Goal: Transaction & Acquisition: Obtain resource

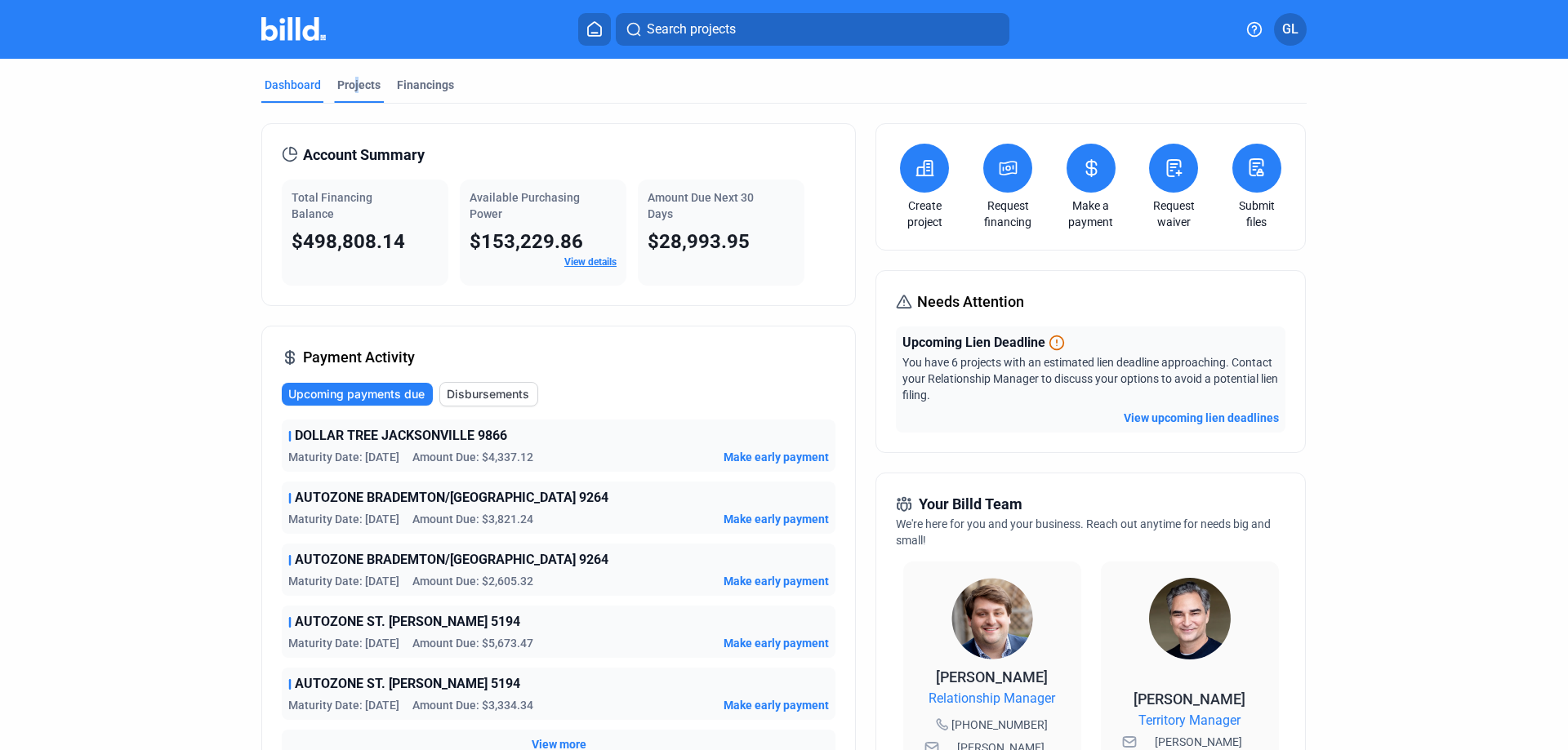
click at [351, 85] on div "Projects" at bounding box center [359, 85] width 43 height 16
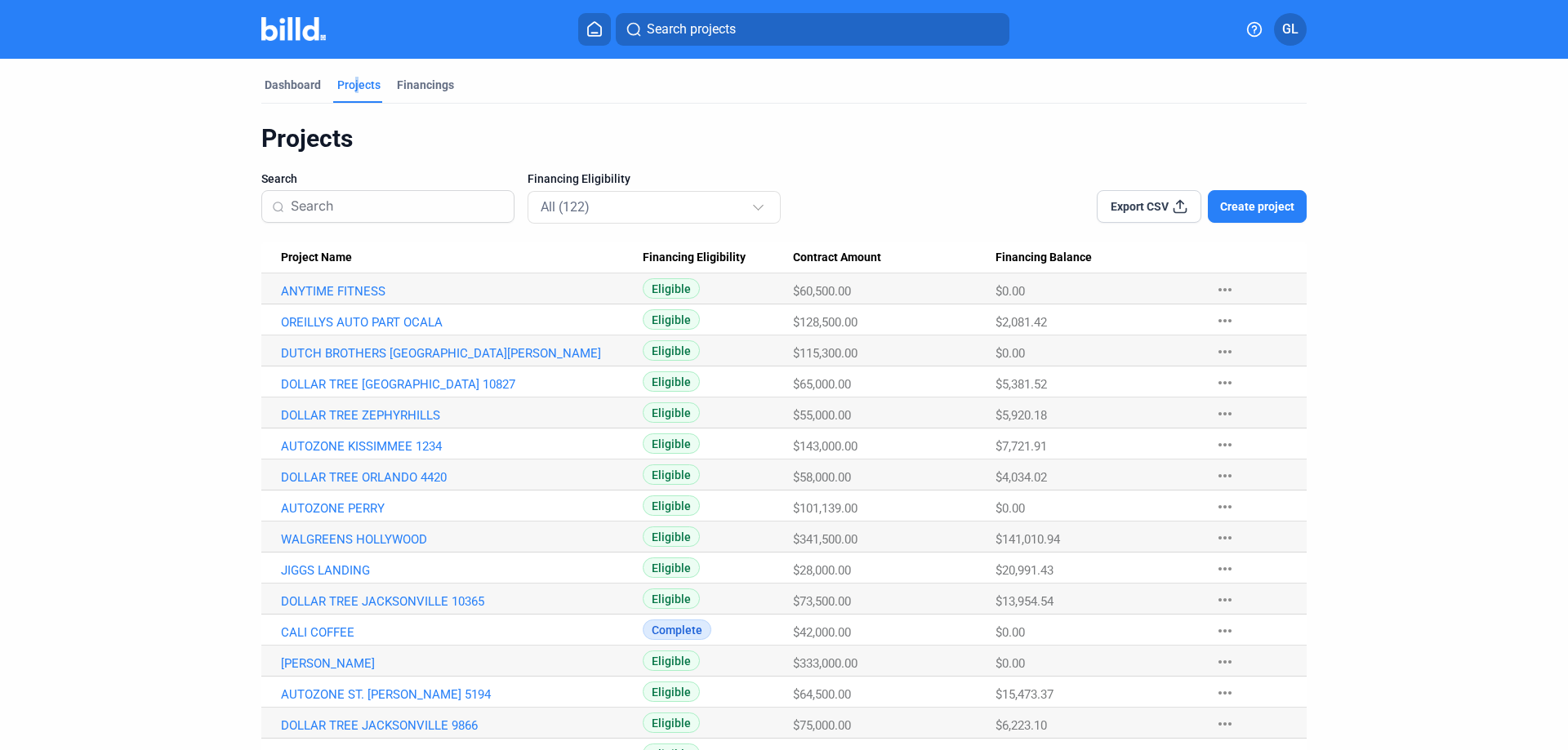
click at [354, 206] on input at bounding box center [397, 206] width 213 height 35
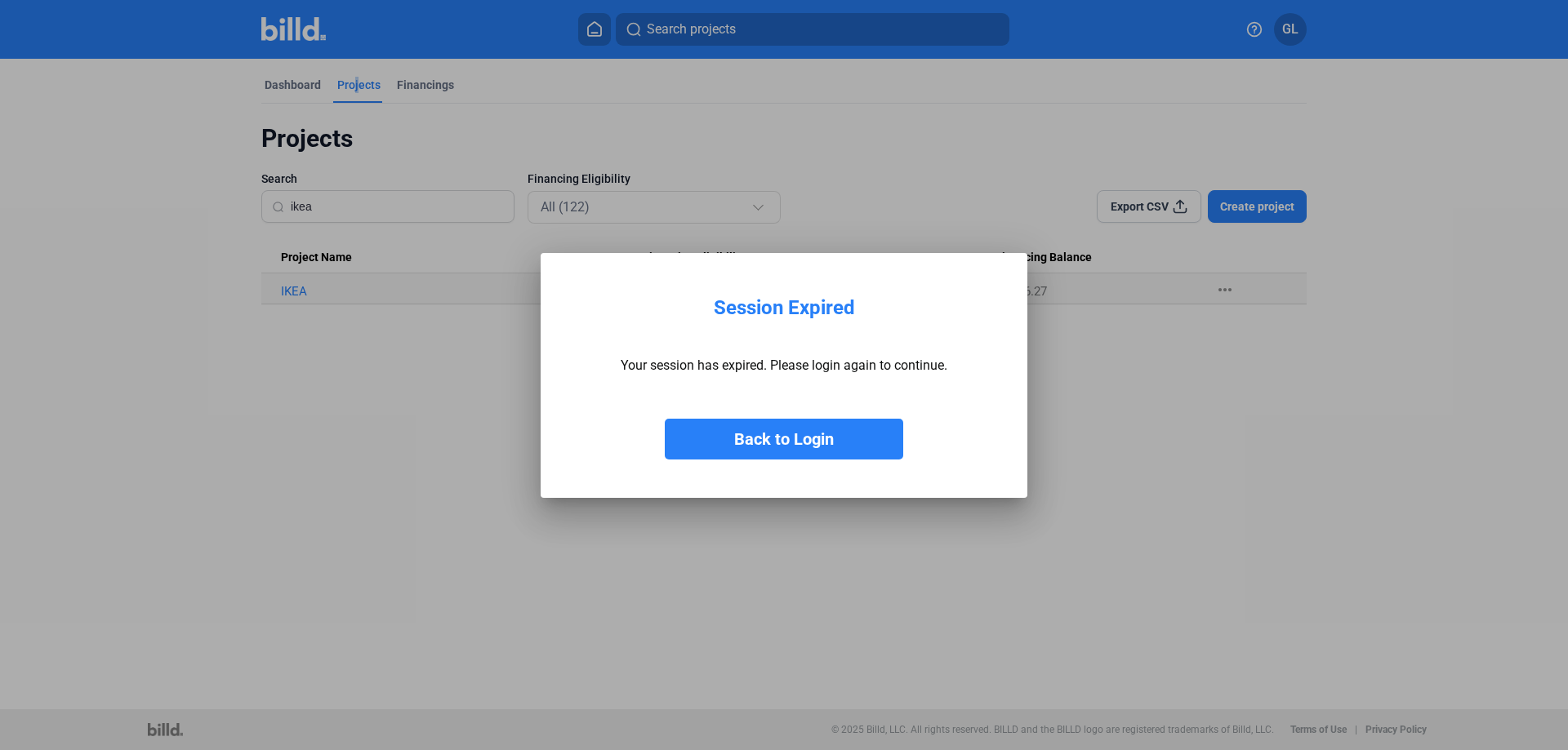
type input "ikea"
click at [799, 441] on button "Back to Login" at bounding box center [784, 438] width 238 height 41
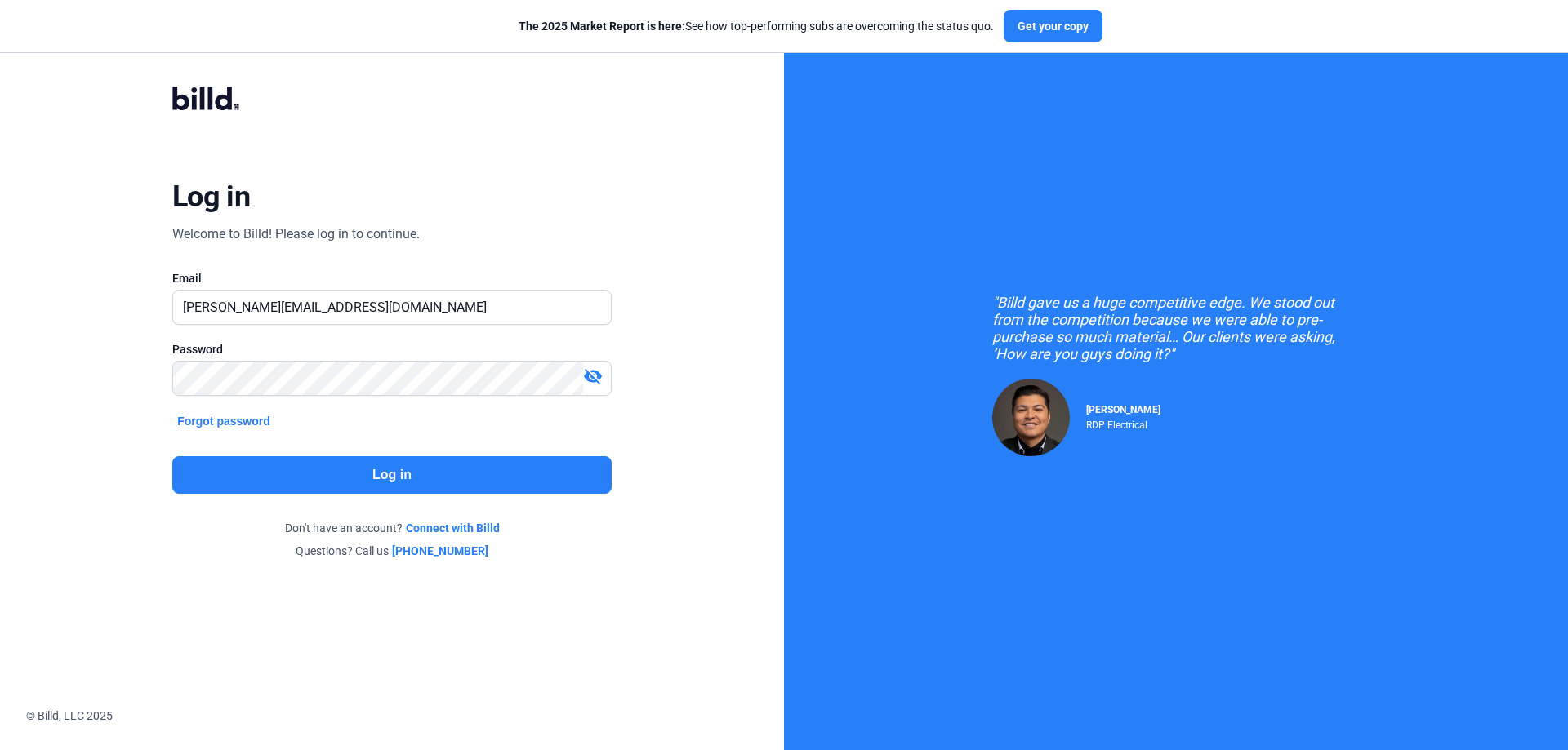
click at [401, 478] on button "Log in" at bounding box center [392, 476] width 439 height 38
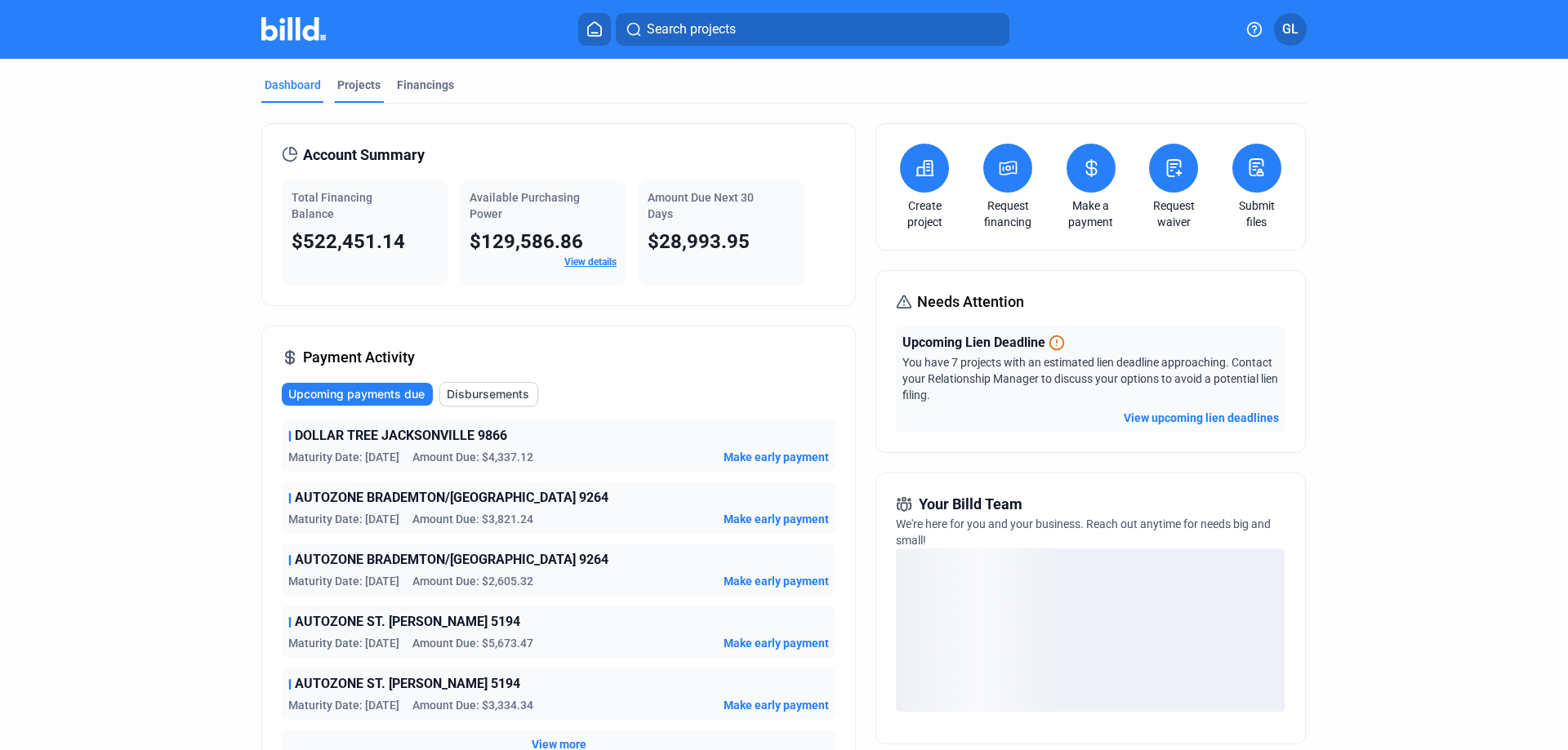
click at [363, 87] on div "Projects" at bounding box center [359, 85] width 43 height 16
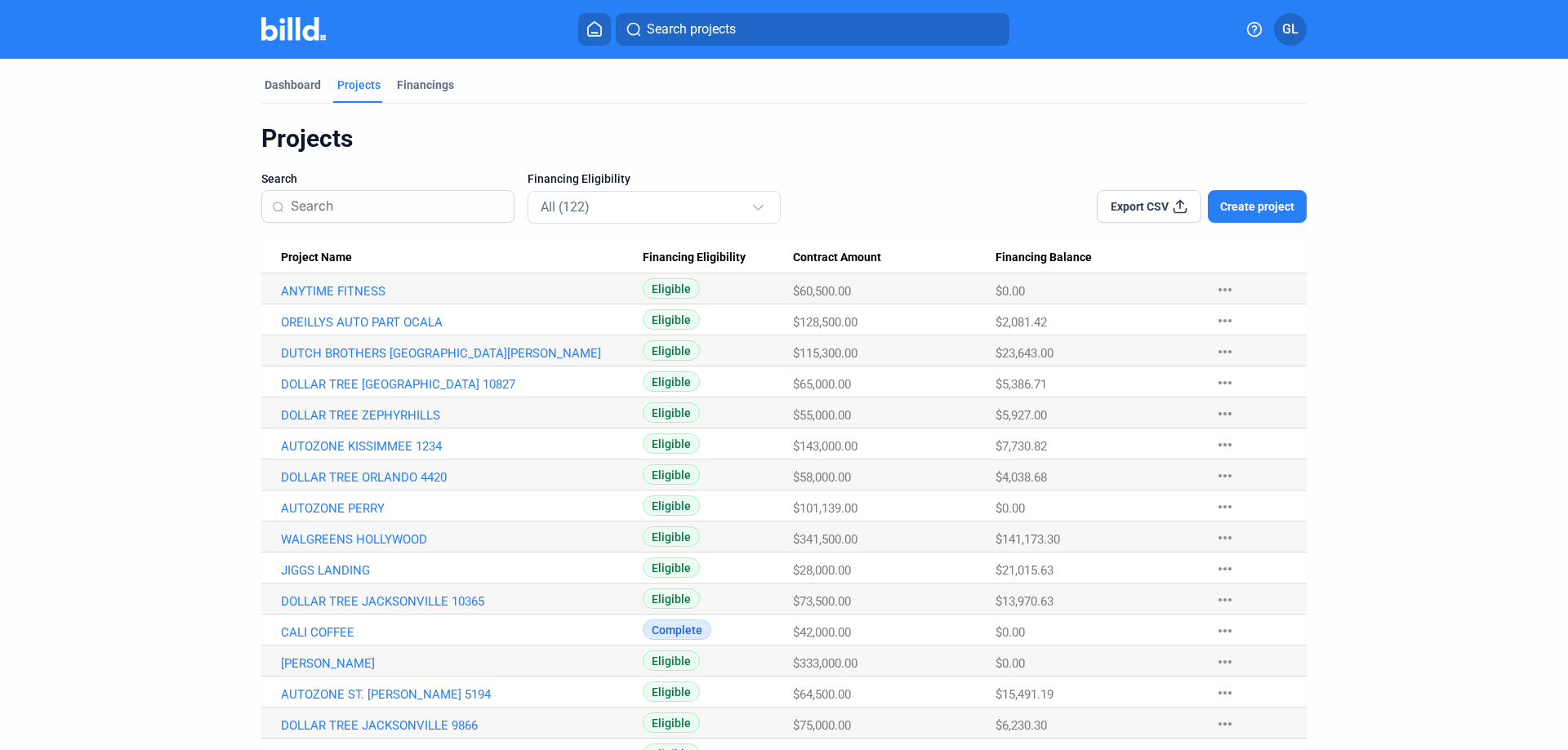
click at [382, 201] on input at bounding box center [397, 206] width 213 height 35
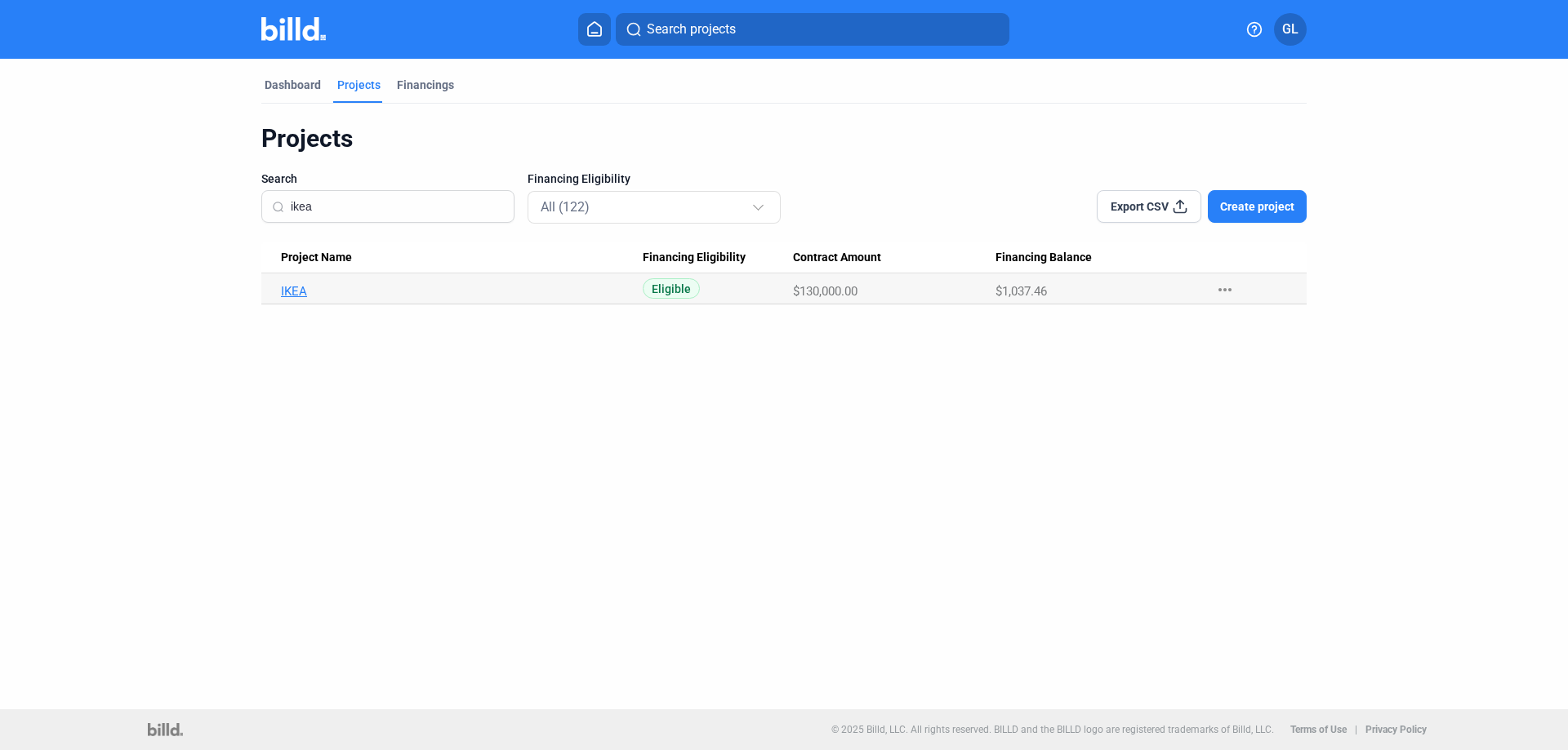
type input "ikea"
click at [293, 287] on link "IKEA" at bounding box center [461, 291] width 362 height 15
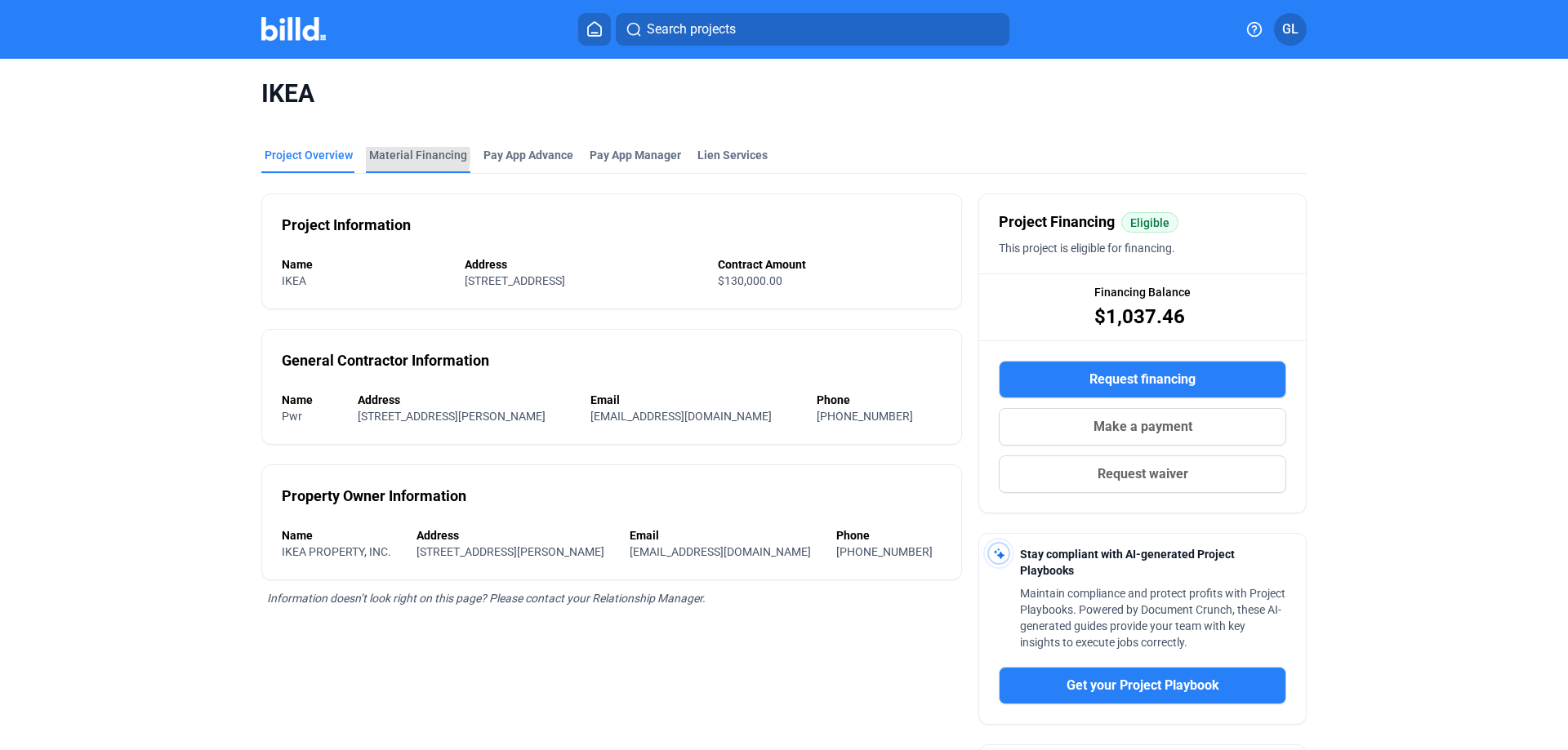
click at [404, 156] on div "Material Financing" at bounding box center [418, 154] width 98 height 16
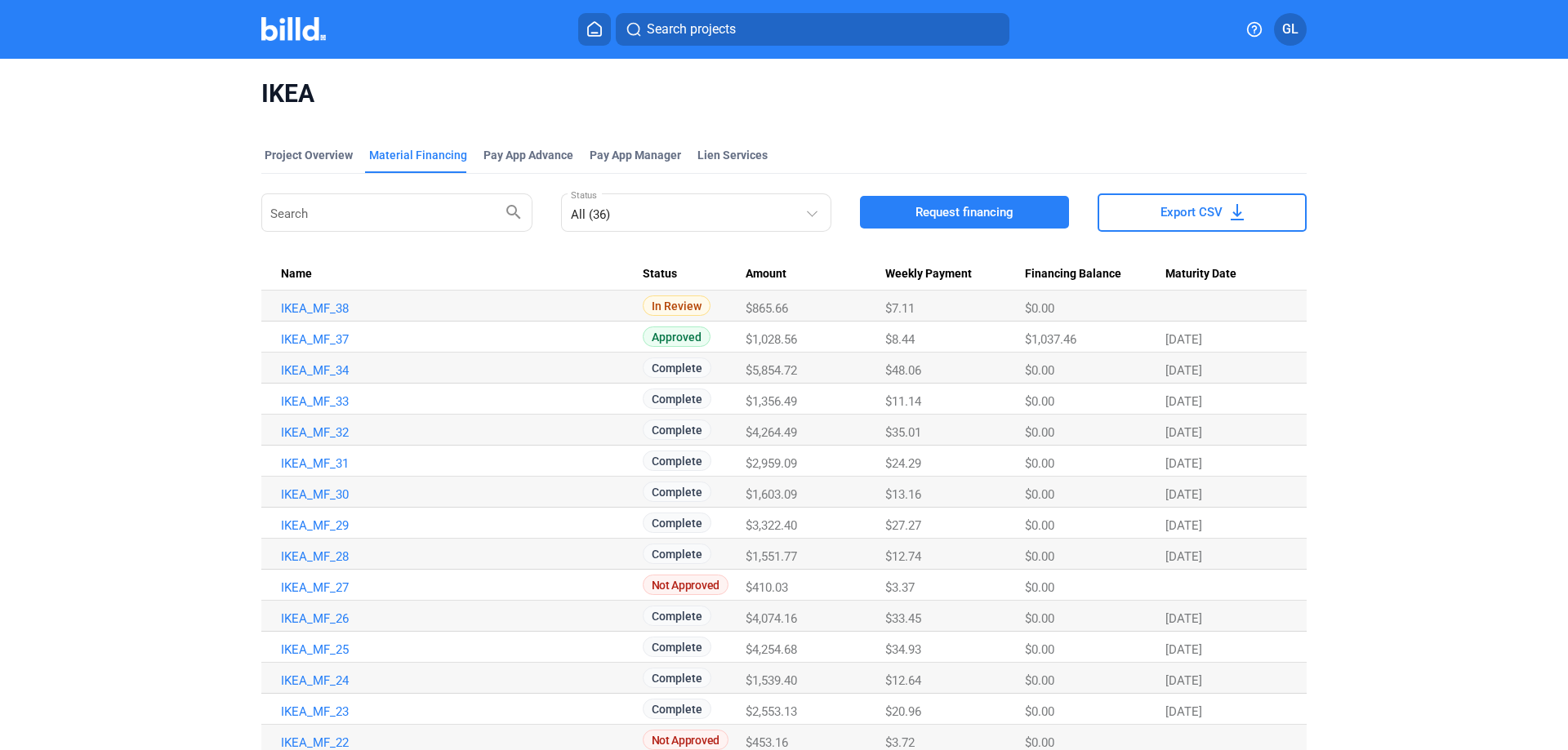
click at [289, 149] on div "Project Overview" at bounding box center [308, 154] width 88 height 16
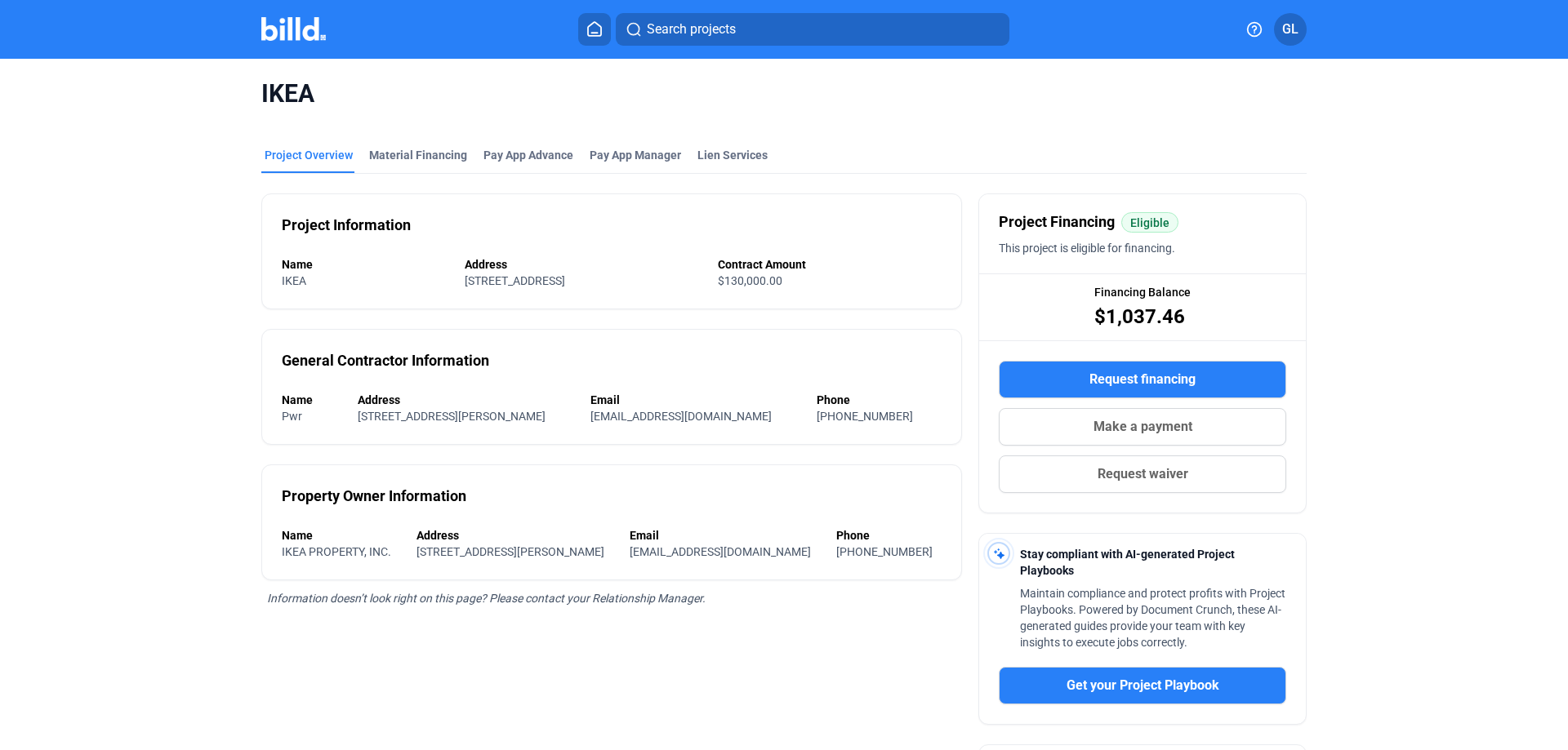
drag, startPoint x: 430, startPoint y: 282, endPoint x: 629, endPoint y: 281, distance: 199.0
click at [629, 281] on div "Name IKEA Address [STREET_ADDRESS] Contract Amount $130,000.00" at bounding box center [611, 273] width 660 height 33
click at [446, 307] on div "Project Information Name IKEA Address [STREET_ADDRESS] Contract Amount $130,000…" at bounding box center [612, 251] width 701 height 116
drag, startPoint x: 273, startPoint y: 260, endPoint x: 625, endPoint y: 279, distance: 352.5
click at [625, 279] on div "Project Information Name IKEA Address [STREET_ADDRESS] Contract Amount $130,000…" at bounding box center [612, 251] width 701 height 116
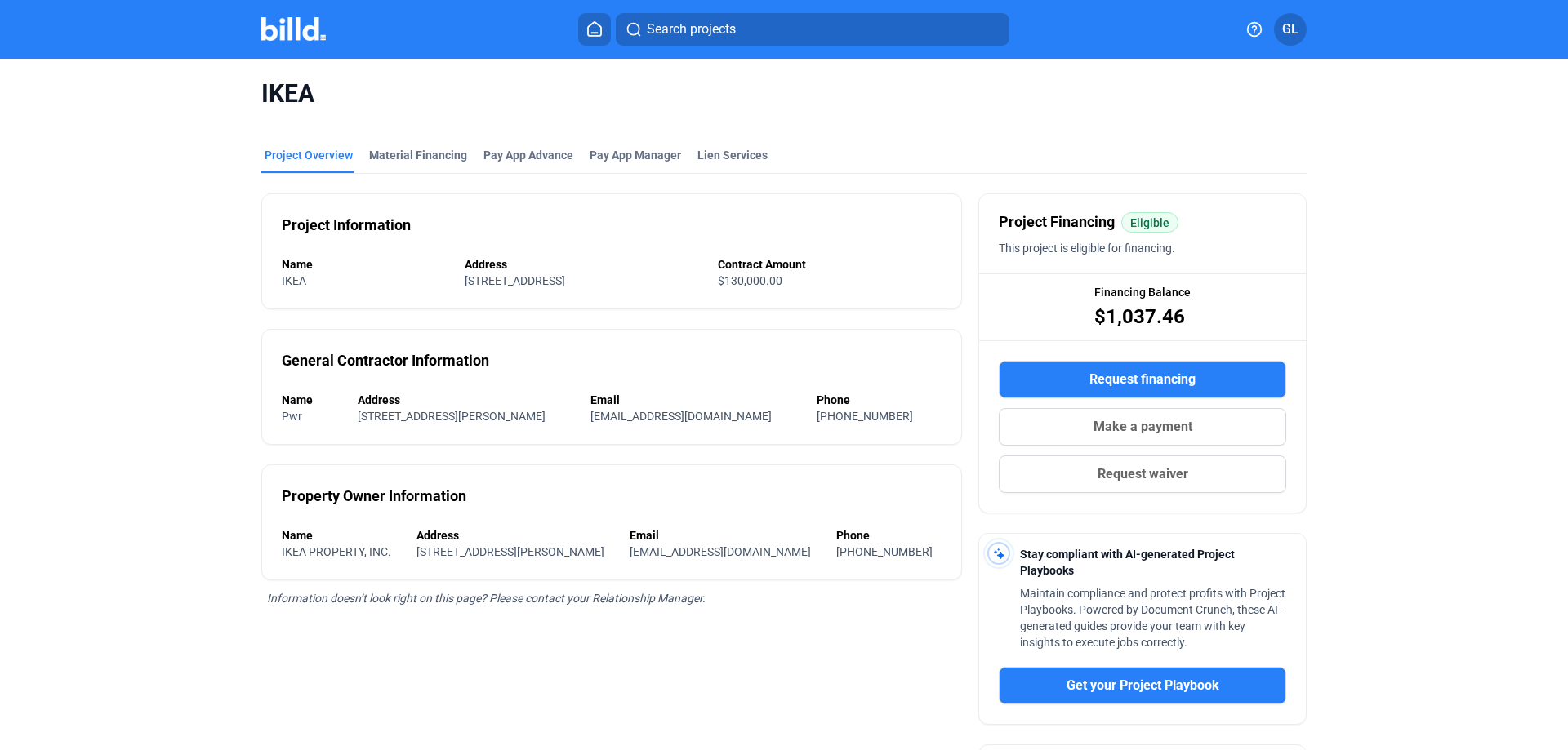
copy div "Name IKEA Address [STREET_ADDRESS]"
click at [413, 153] on div "Material Financing" at bounding box center [418, 154] width 98 height 16
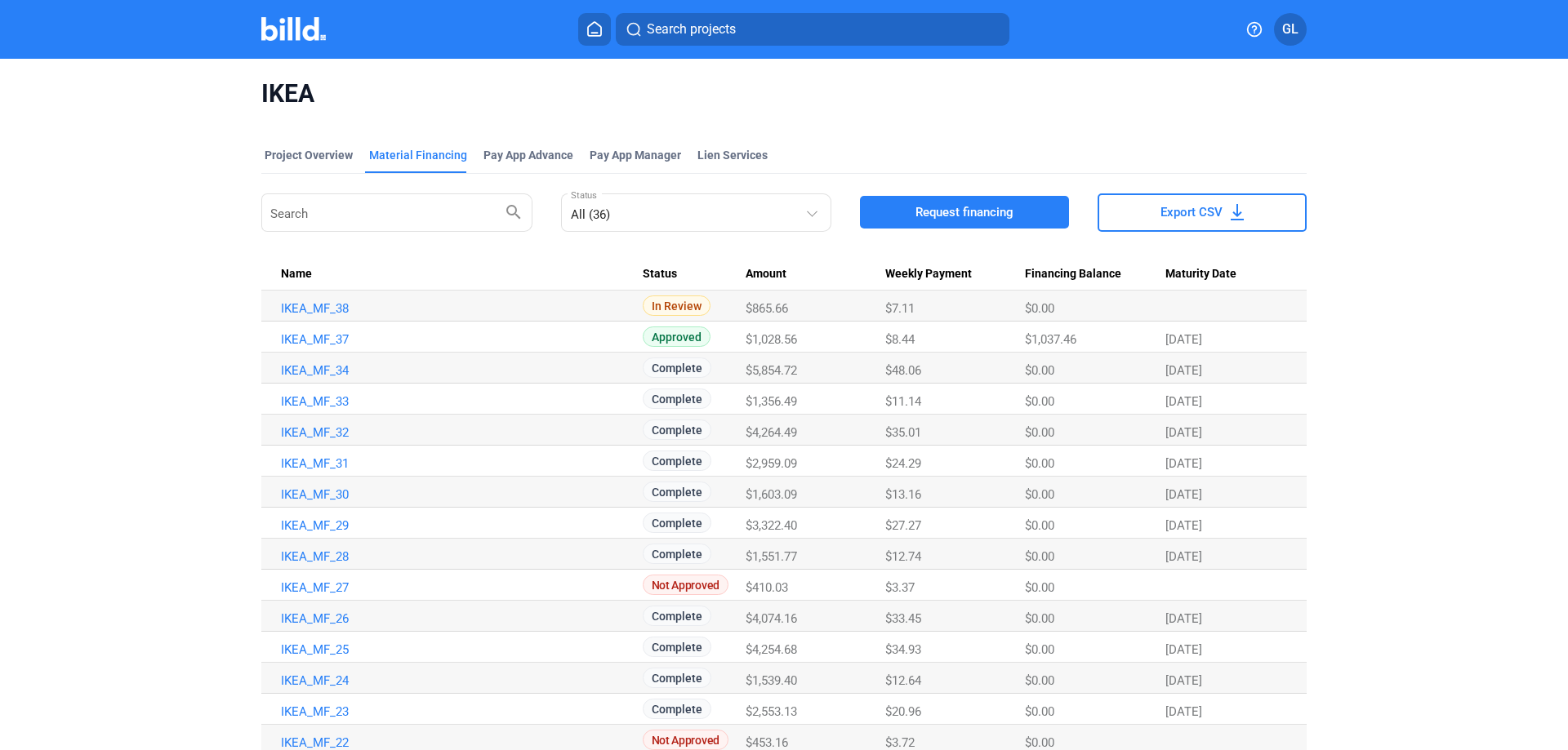
click at [963, 214] on span "Request financing" at bounding box center [964, 211] width 98 height 16
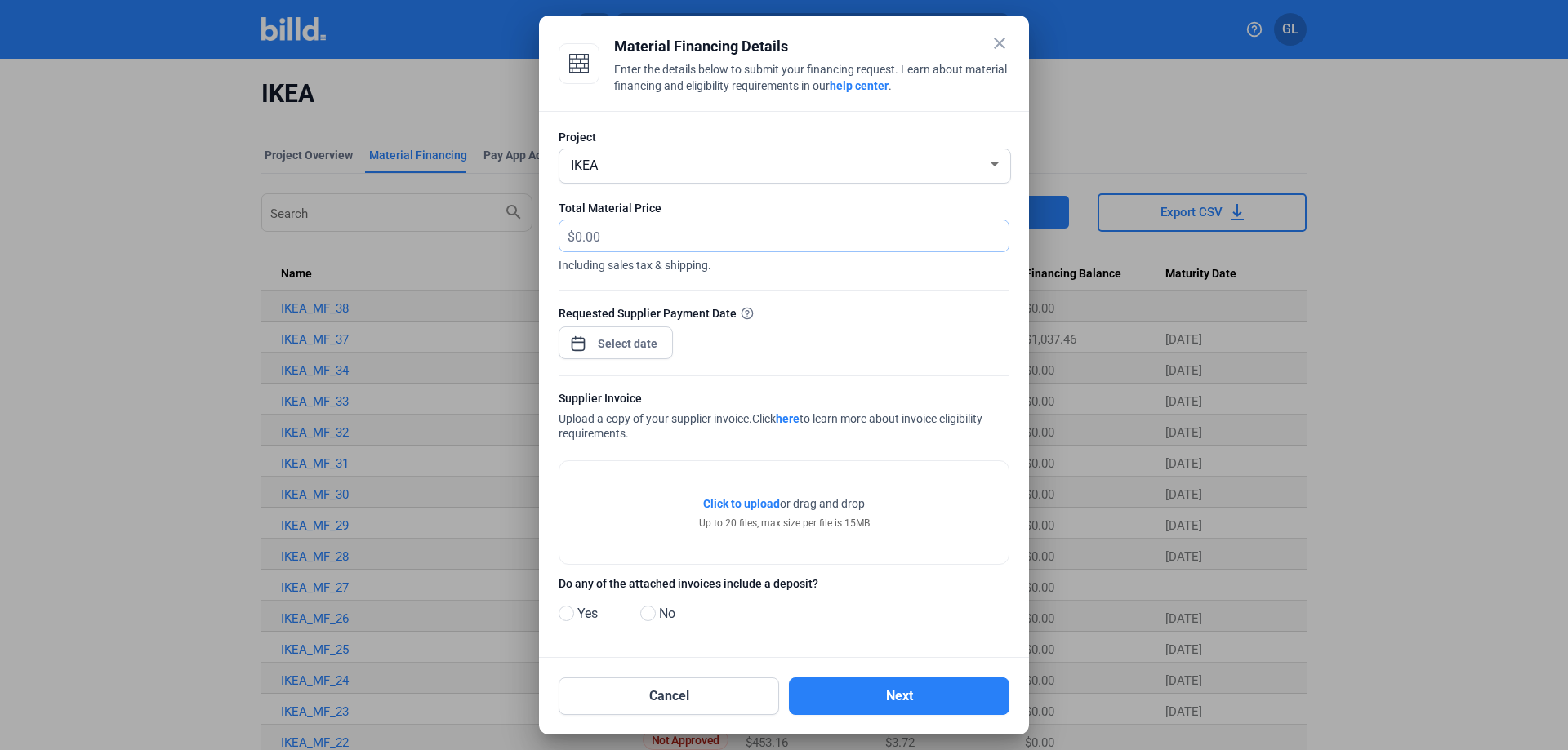
click at [629, 236] on input "text" at bounding box center [782, 236] width 414 height 32
type input "865.66"
click at [647, 345] on div "close Material Financing Details Enter the details below to submit your financi…" at bounding box center [784, 375] width 1568 height 750
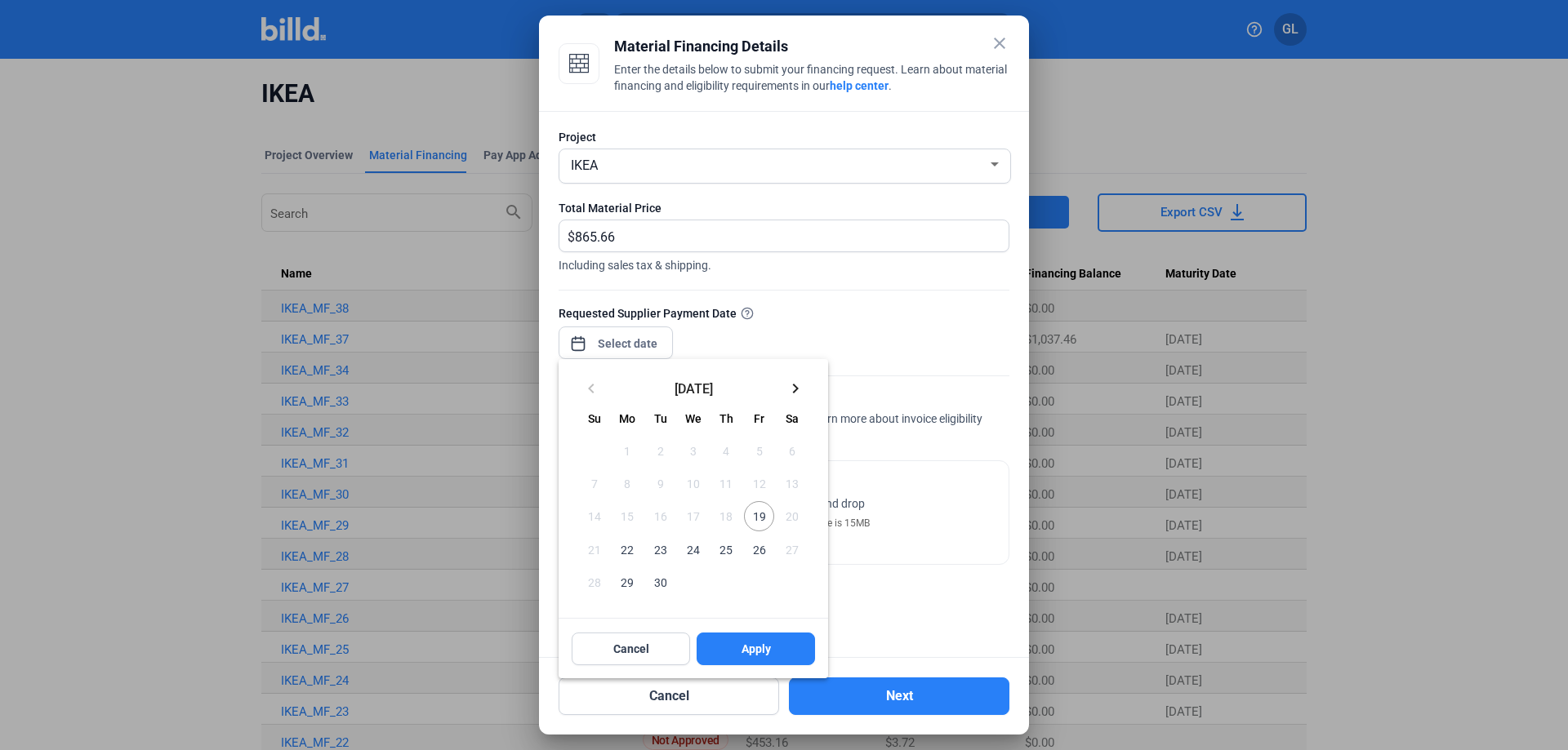
click at [756, 517] on span "19" at bounding box center [759, 516] width 29 height 29
click at [775, 650] on button "Apply" at bounding box center [756, 649] width 118 height 33
type input "[DATE]"
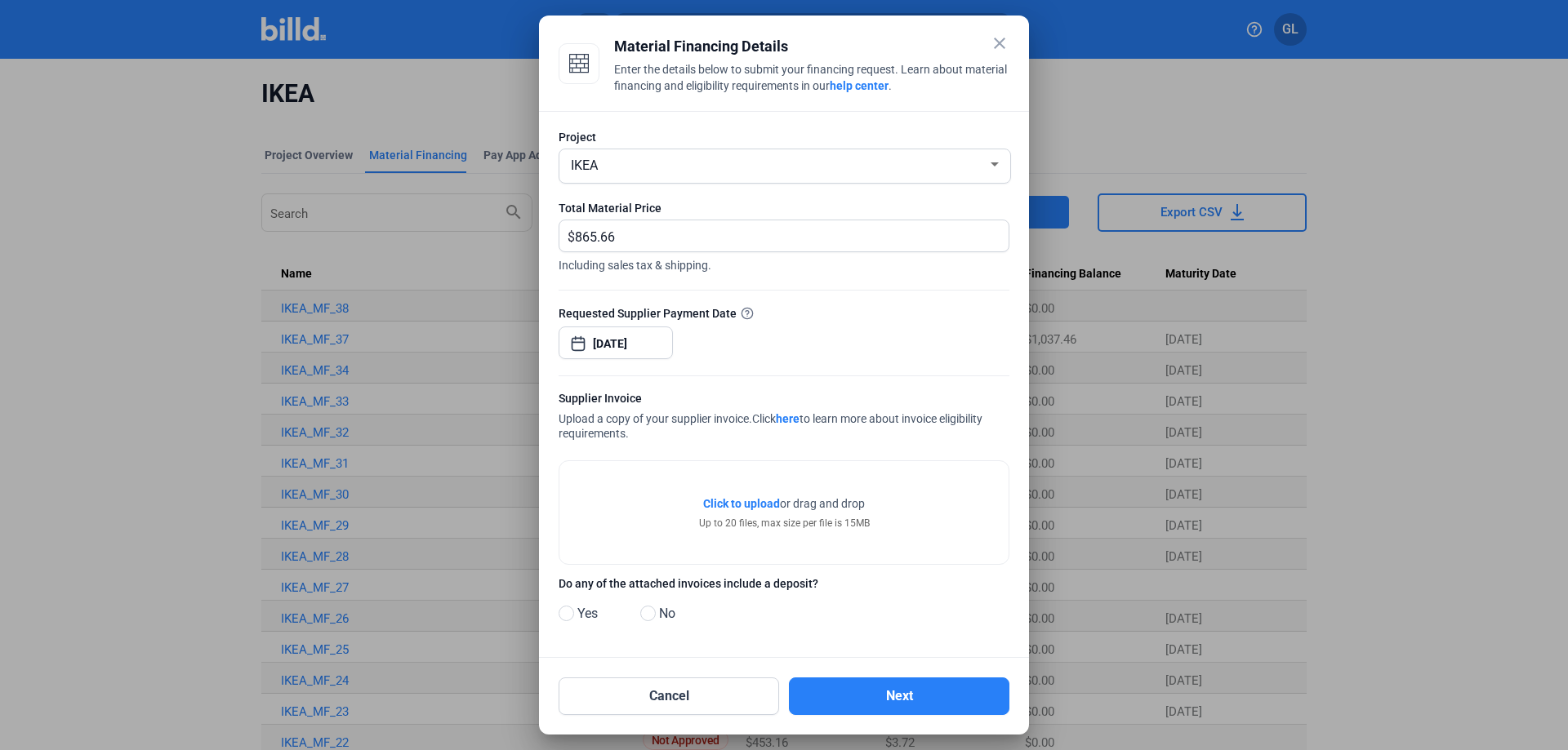
click at [649, 614] on span at bounding box center [648, 614] width 16 height 16
click at [649, 614] on input "No" at bounding box center [647, 614] width 12 height 12
radio input "true"
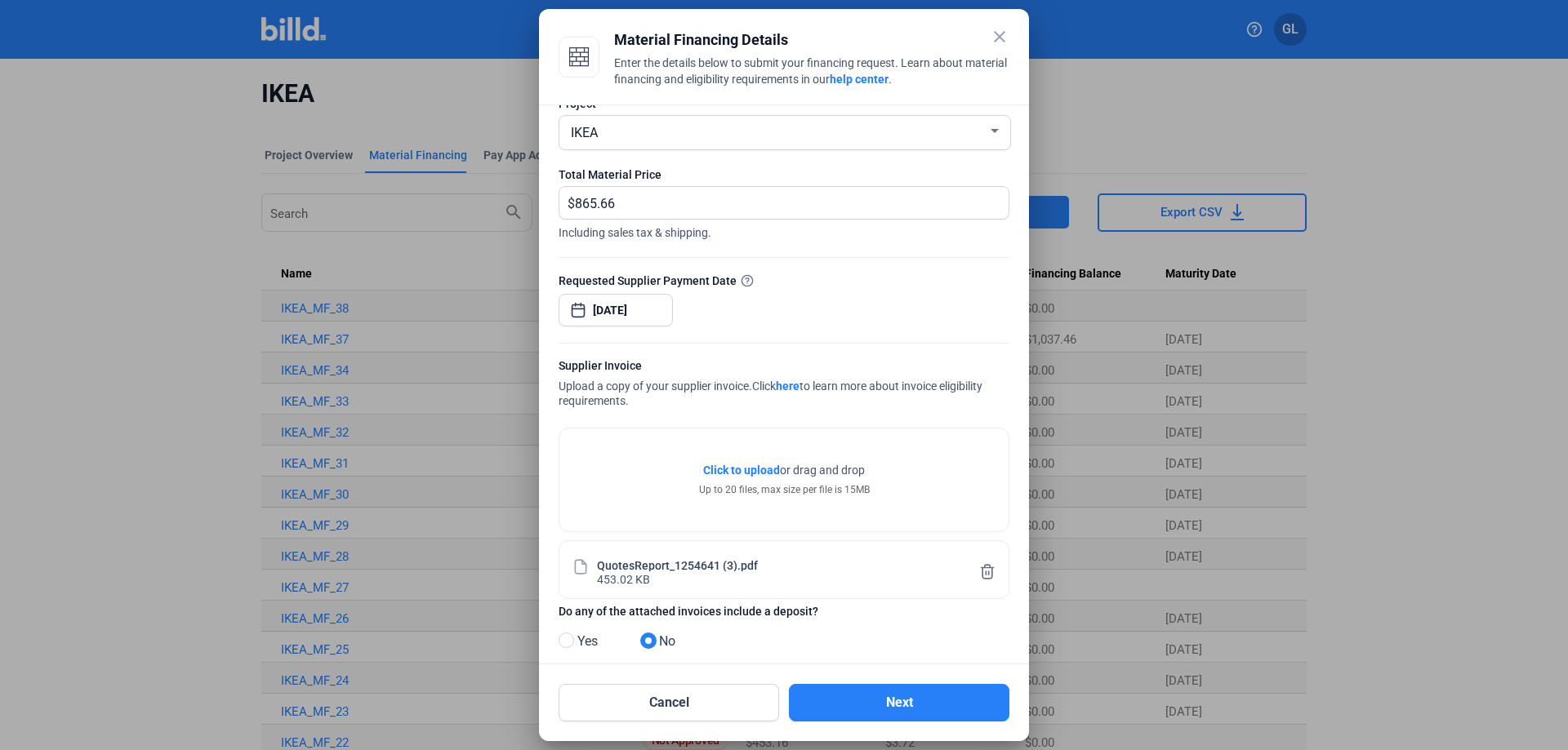
scroll to position [51, 0]
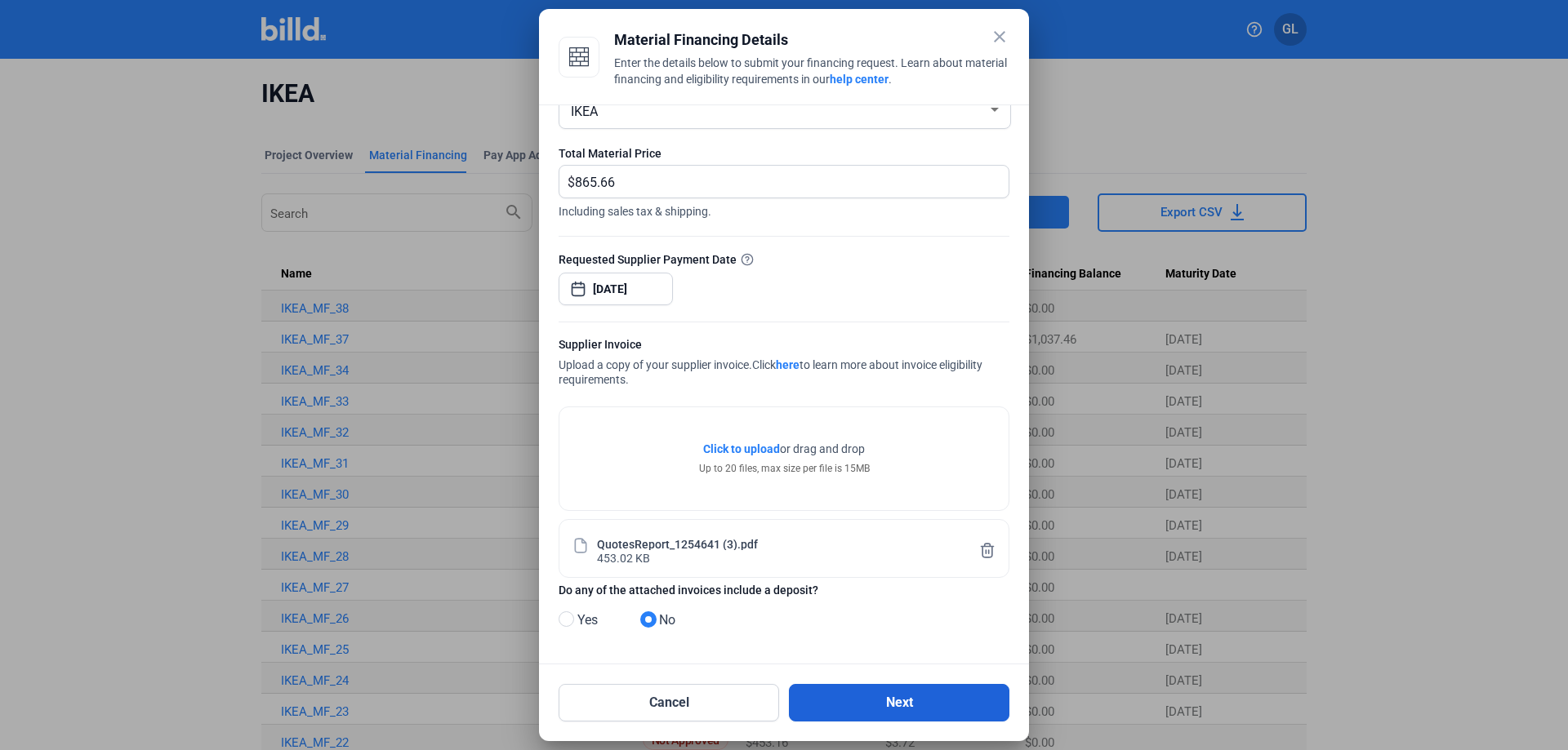
drag, startPoint x: 872, startPoint y: 704, endPoint x: 882, endPoint y: 703, distance: 10.0
click at [872, 704] on button "Next" at bounding box center [899, 703] width 220 height 38
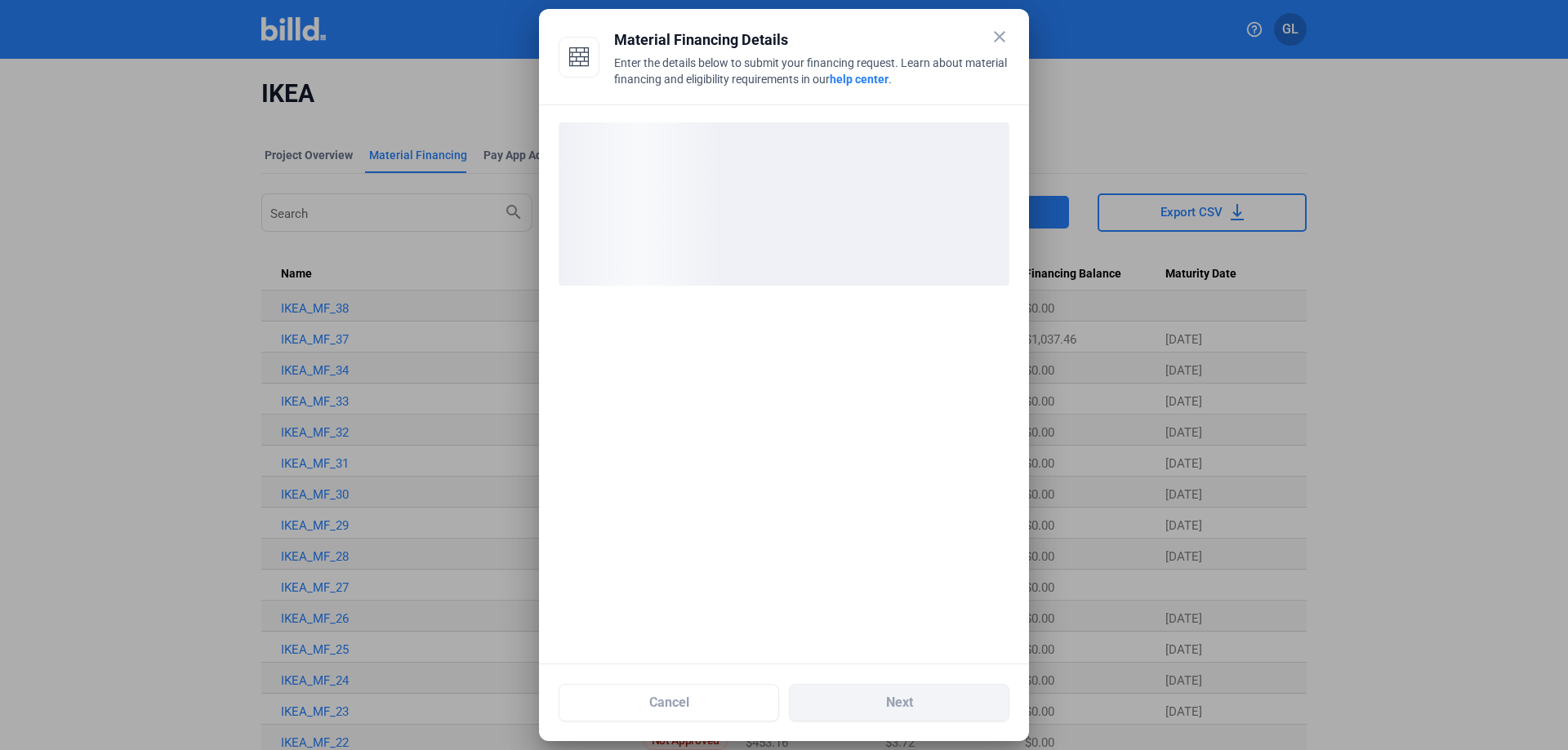
scroll to position [0, 0]
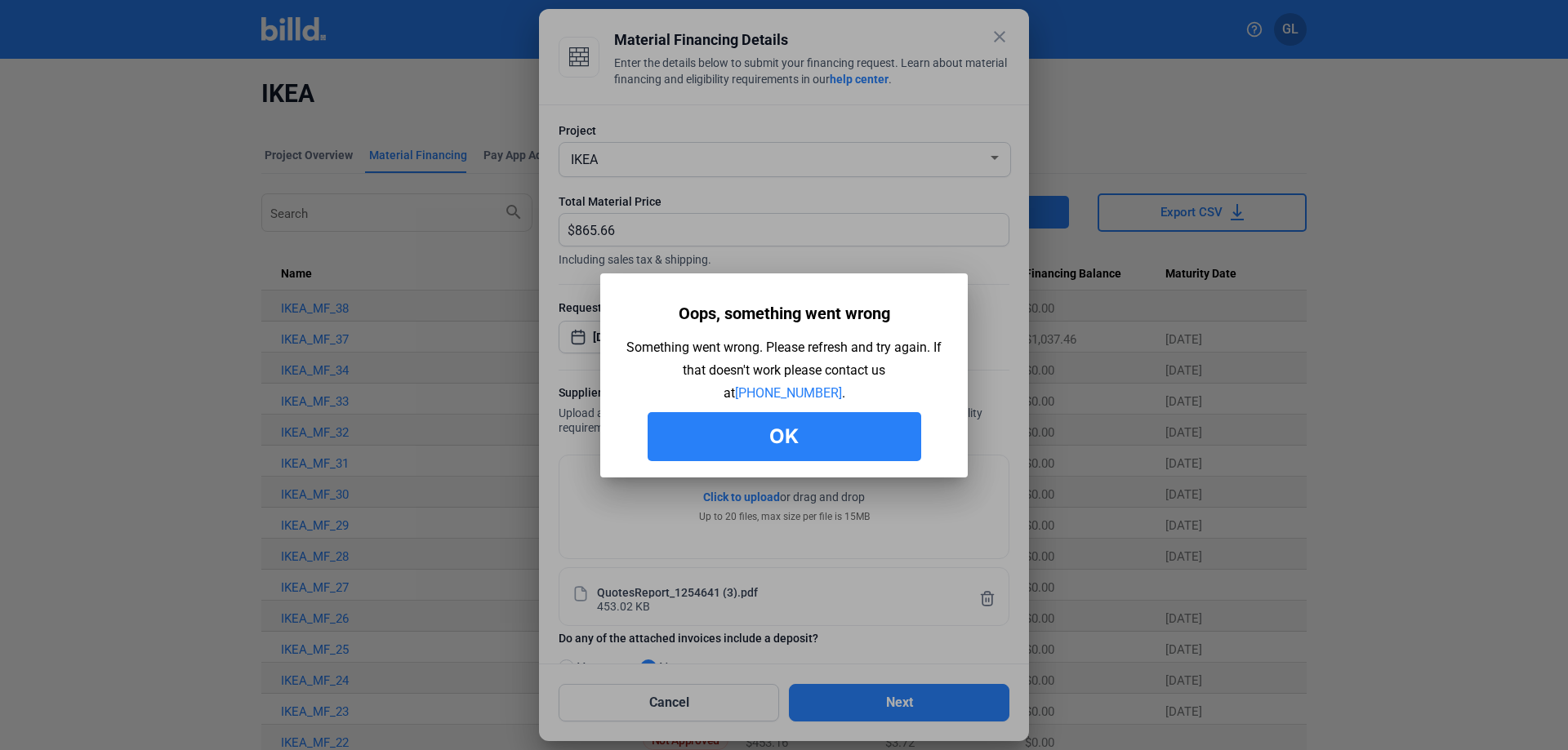
click at [794, 426] on button "Ok" at bounding box center [784, 437] width 274 height 49
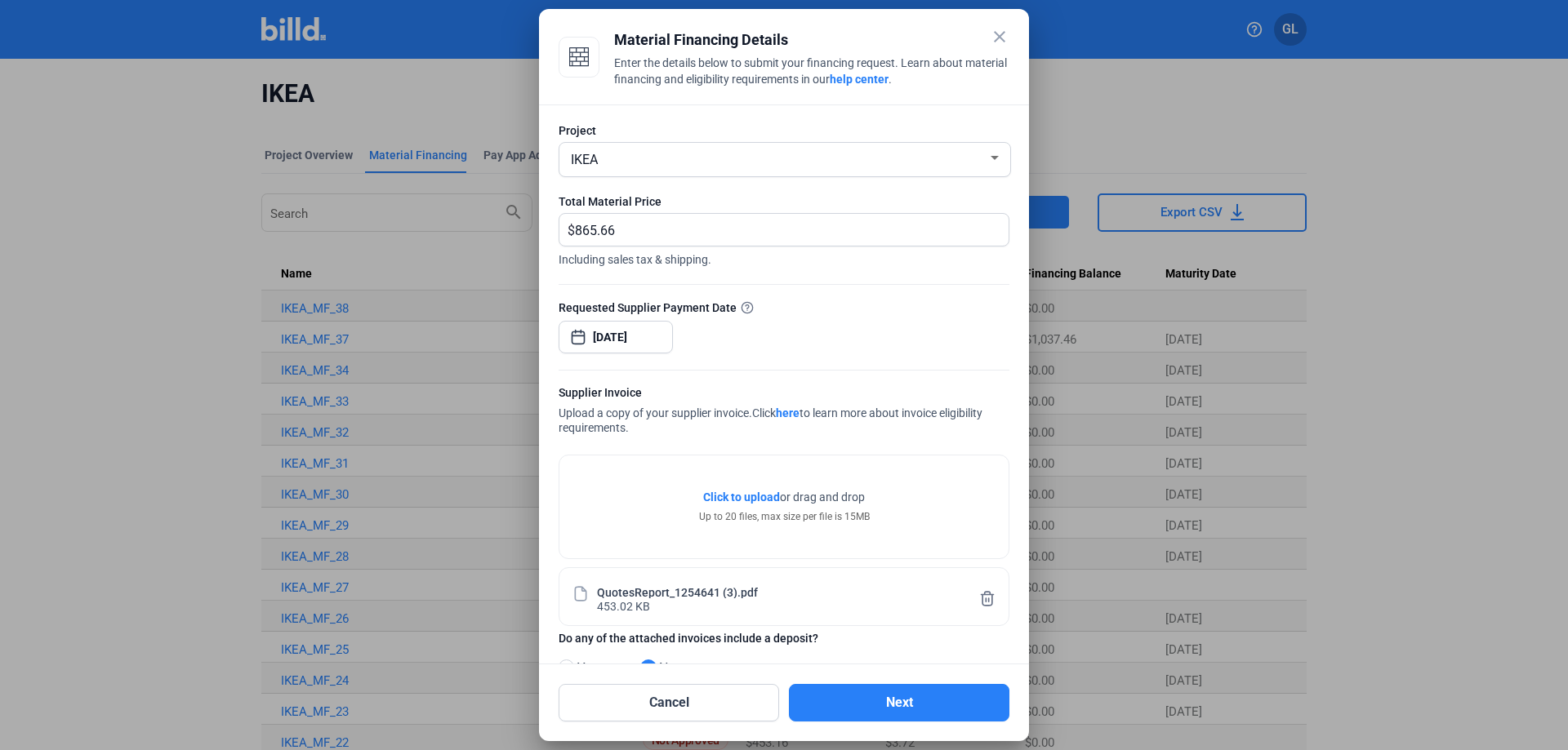
click at [998, 36] on mat-icon "close" at bounding box center [999, 36] width 20 height 20
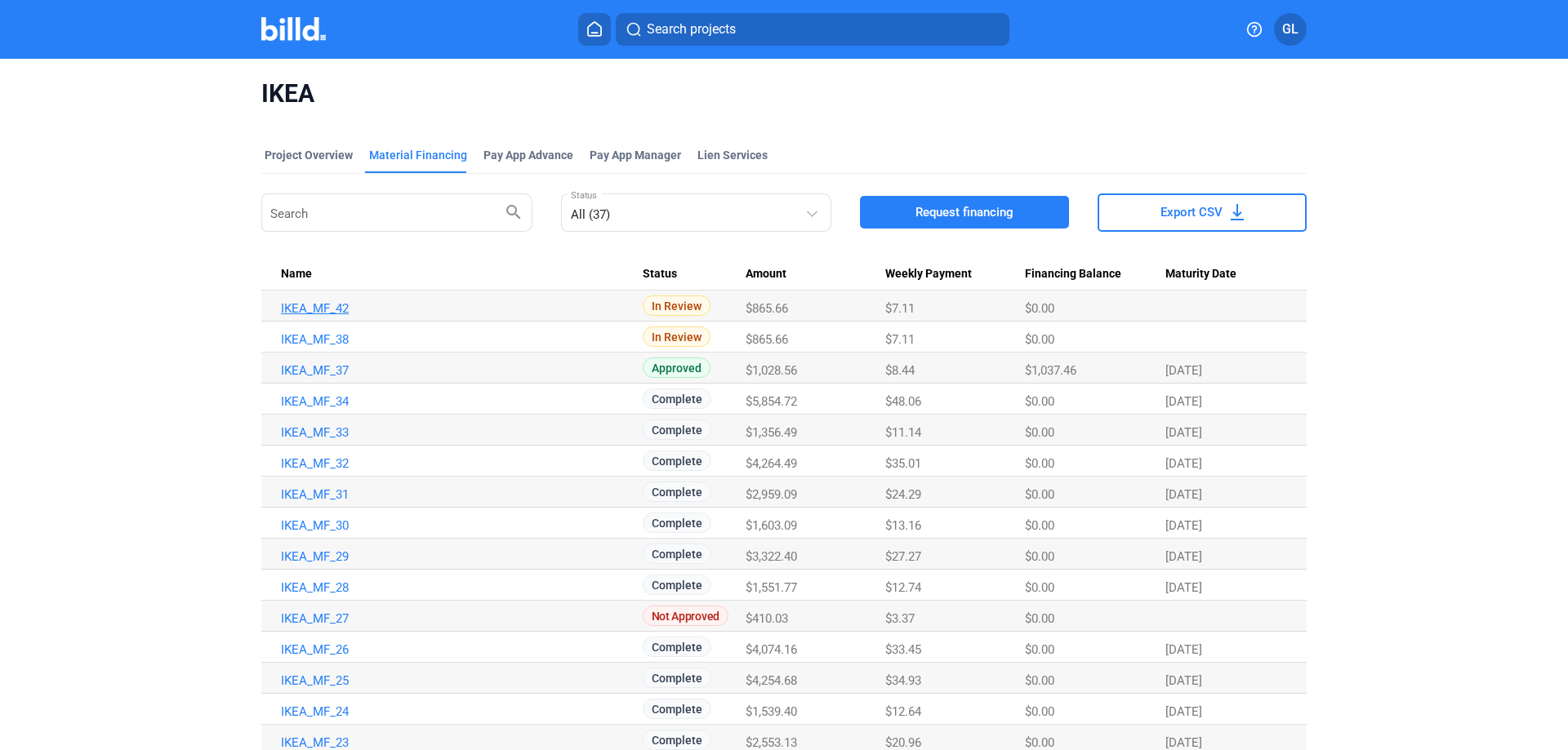
click at [304, 306] on link "IKEA_MF_42" at bounding box center [461, 308] width 362 height 15
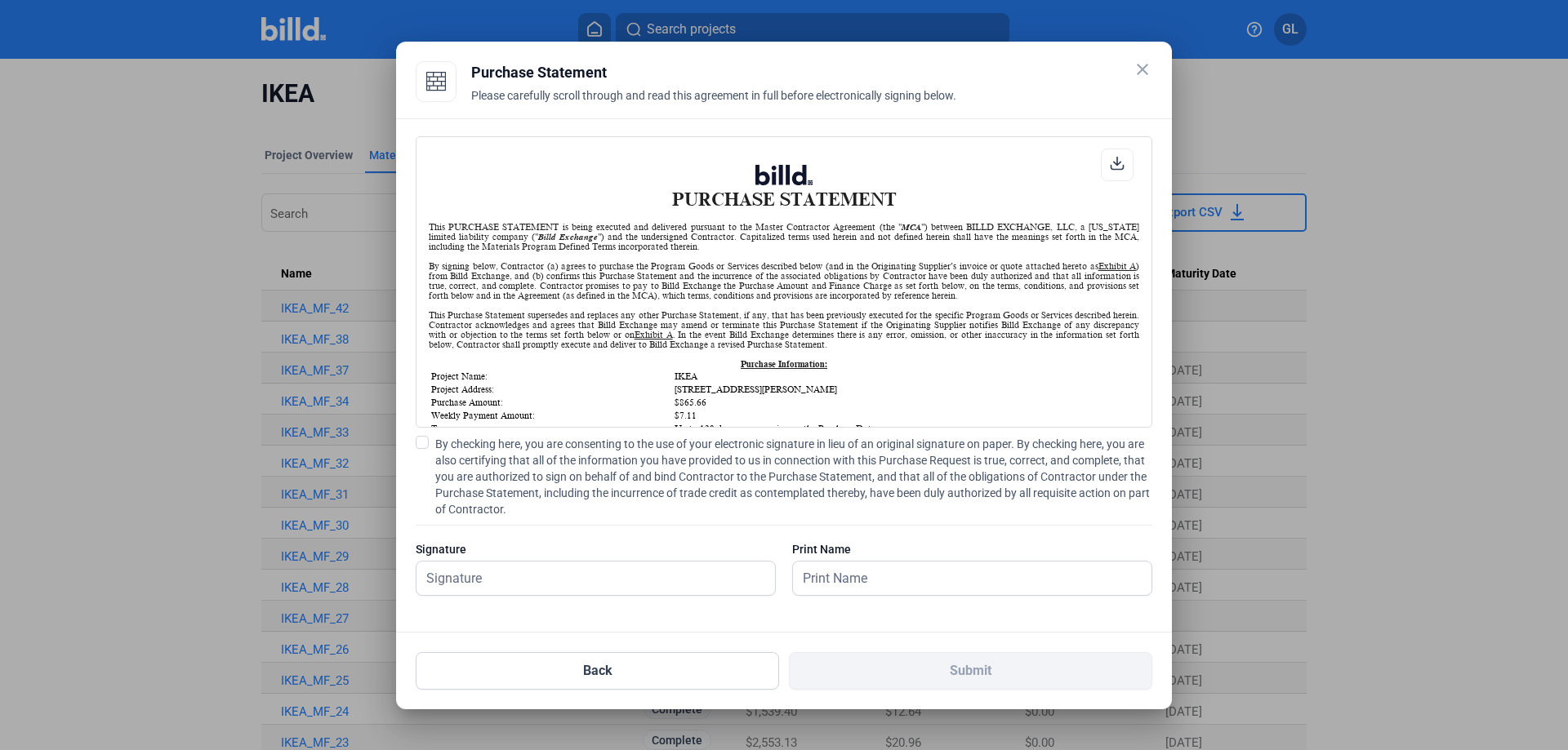
scroll to position [1, 0]
click at [419, 442] on span at bounding box center [421, 442] width 13 height 13
click at [0, 0] on input "By checking here, you are consenting to the use of your electronic signature in…" at bounding box center [0, 0] width 0 height 0
drag, startPoint x: 460, startPoint y: 575, endPoint x: 477, endPoint y: 577, distance: 17.1
click at [460, 575] on input "text" at bounding box center [586, 578] width 340 height 34
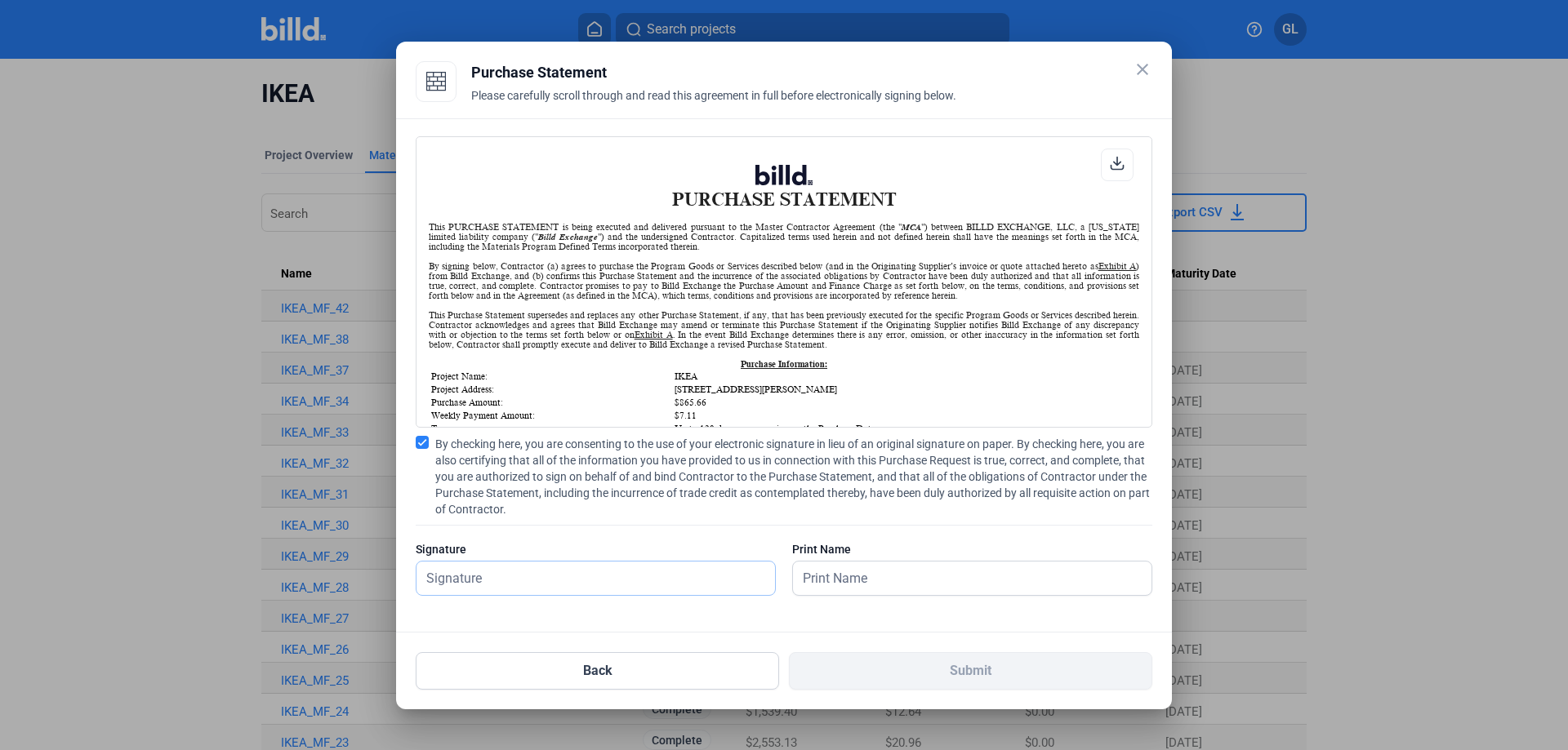
type input "[PERSON_NAME]"
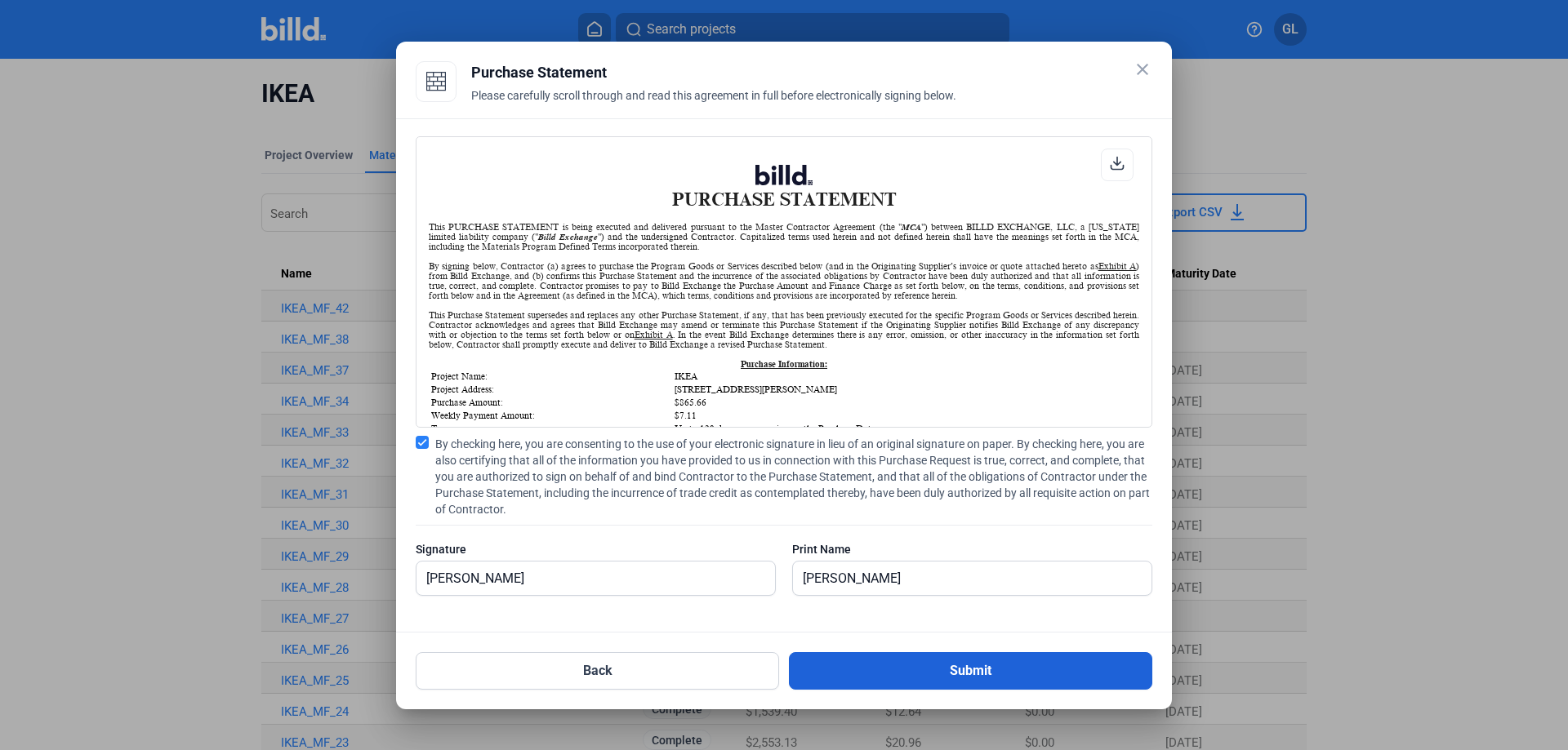
click at [976, 673] on button "Submit" at bounding box center [971, 671] width 364 height 38
